Goal: Task Accomplishment & Management: Use online tool/utility

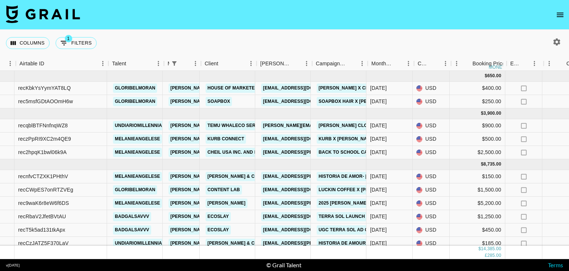
scroll to position [0, 47]
click at [261, 188] on link "[EMAIL_ADDRESS][DOMAIN_NAME]" at bounding box center [302, 189] width 83 height 9
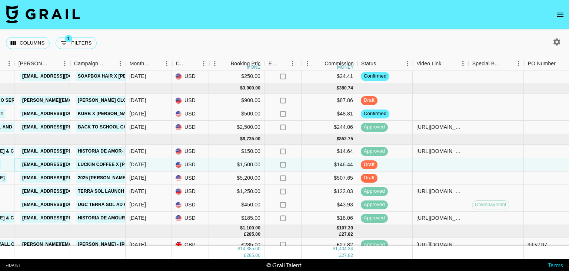
scroll to position [25, 287]
click at [455, 166] on div at bounding box center [441, 164] width 56 height 13
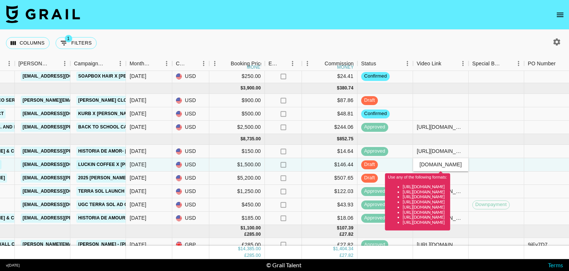
type input "https://www.tiktok.com/@gloribelmoran"
click at [436, 40] on div "Columns 1 Filters + Booking" at bounding box center [284, 43] width 569 height 27
click at [518, 261] on footer "v 1.7.99 © Grail Talent Terms" at bounding box center [284, 265] width 569 height 12
click at [463, 163] on input "https://www.tiktok.com/@gloribelmoran" at bounding box center [441, 164] width 54 height 6
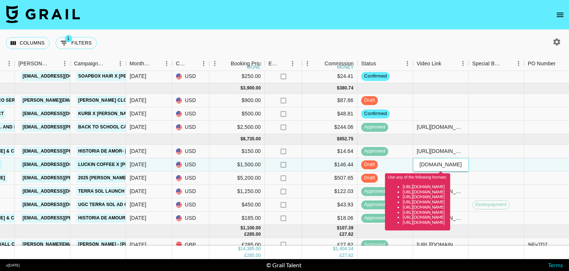
scroll to position [0, 49]
drag, startPoint x: 420, startPoint y: 165, endPoint x: 467, endPoint y: 167, distance: 47.1
click at [467, 167] on div "https://www.tiktok.com/@gloribelmoran" at bounding box center [441, 164] width 54 height 7
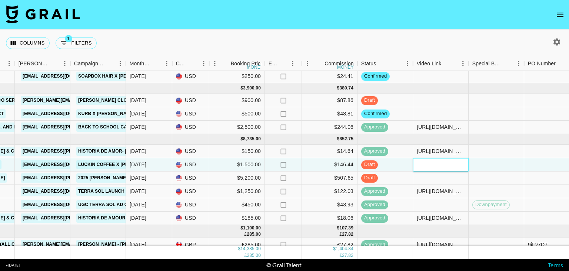
paste input "https://www.instagram.com/p/DNvRlD85HYt/"
type input "https://www.instagram.com/p/DNvRlD85HYt/"
click at [446, 39] on div "Columns 1 Filters + Booking" at bounding box center [284, 43] width 569 height 27
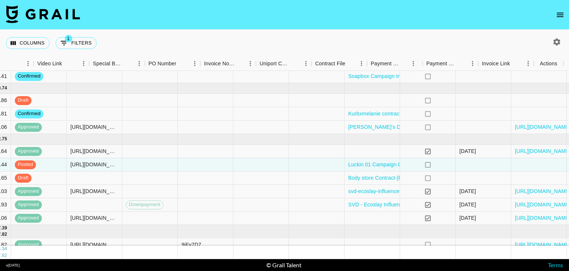
scroll to position [25, 667]
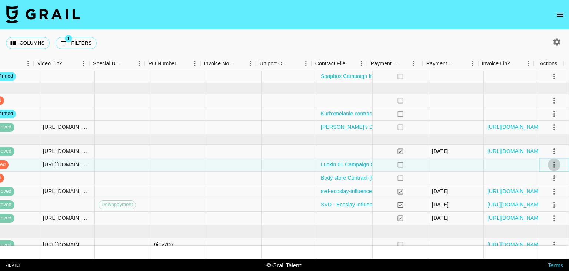
click at [550, 163] on icon "select merge strategy" at bounding box center [554, 164] width 9 height 9
click at [543, 235] on div "Approve" at bounding box center [538, 233] width 23 height 9
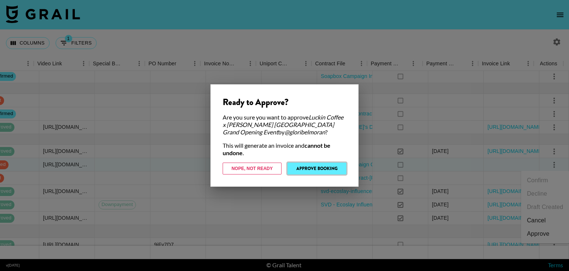
click at [318, 165] on button "Approve Booking" at bounding box center [317, 168] width 59 height 12
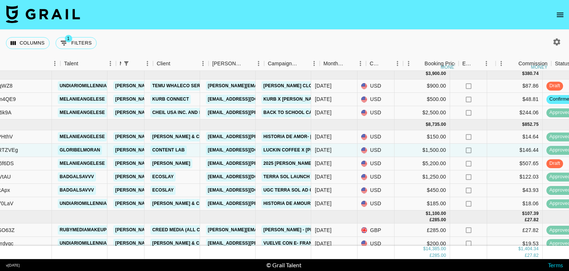
scroll to position [40, 90]
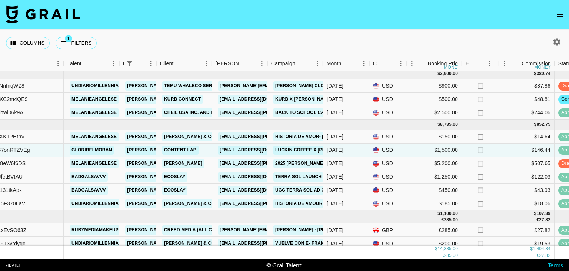
click at [249, 148] on link "[EMAIL_ADDRESS][DOMAIN_NAME]" at bounding box center [259, 149] width 83 height 9
click at [261, 148] on link "[EMAIL_ADDRESS][DOMAIN_NAME]" at bounding box center [259, 149] width 83 height 9
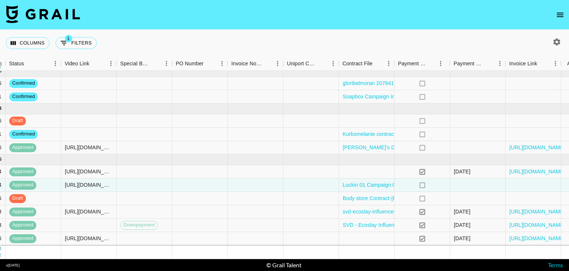
scroll to position [0, 639]
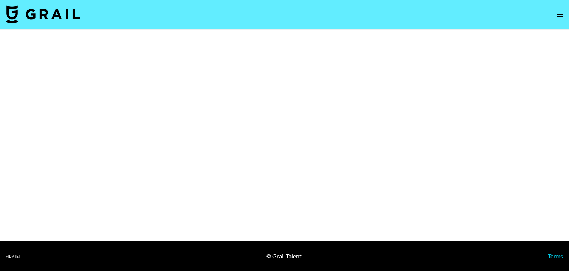
select select "Brand"
